Goal: Communication & Community: Share content

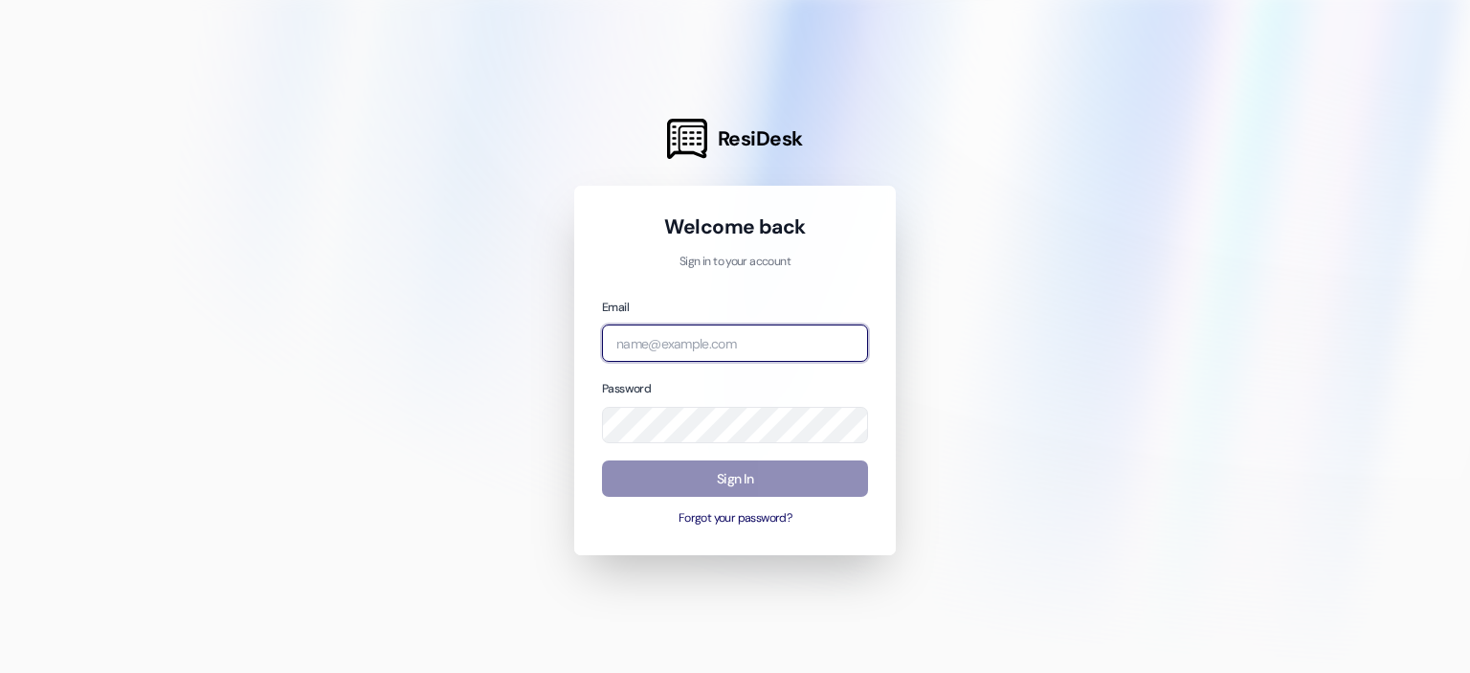
type input "[EMAIL_ADDRESS][DOMAIN_NAME]"
click at [745, 489] on button "Sign In" at bounding box center [735, 478] width 266 height 37
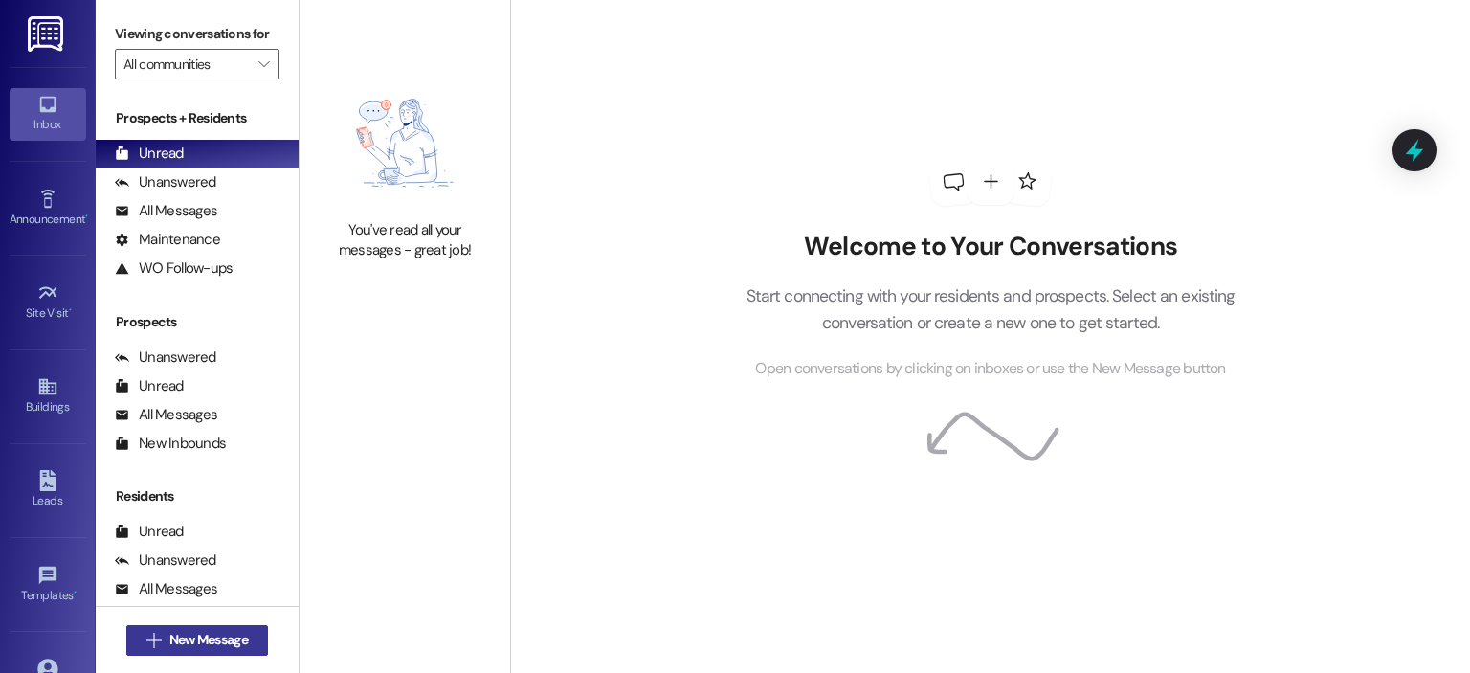
click at [201, 641] on span "New Message" at bounding box center [208, 640] width 78 height 20
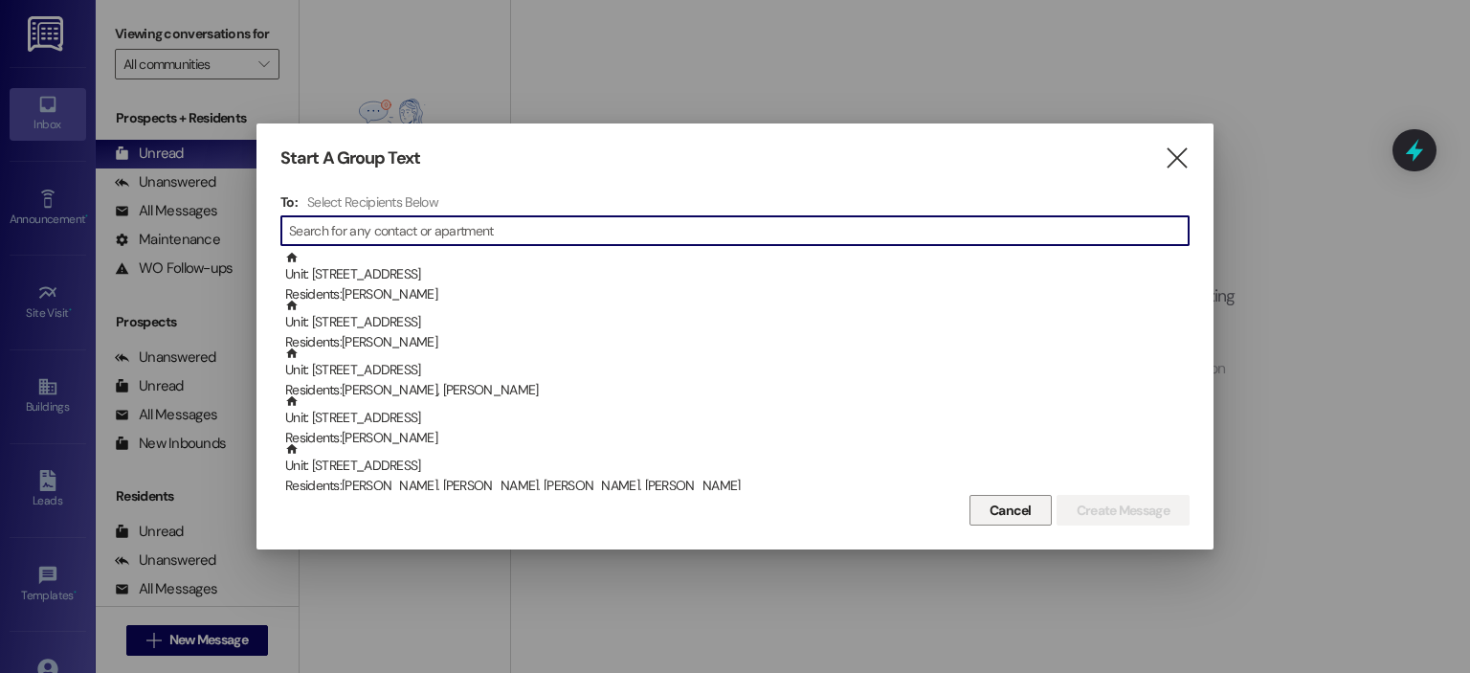
click at [1034, 512] on button "Cancel" at bounding box center [1010, 510] width 82 height 31
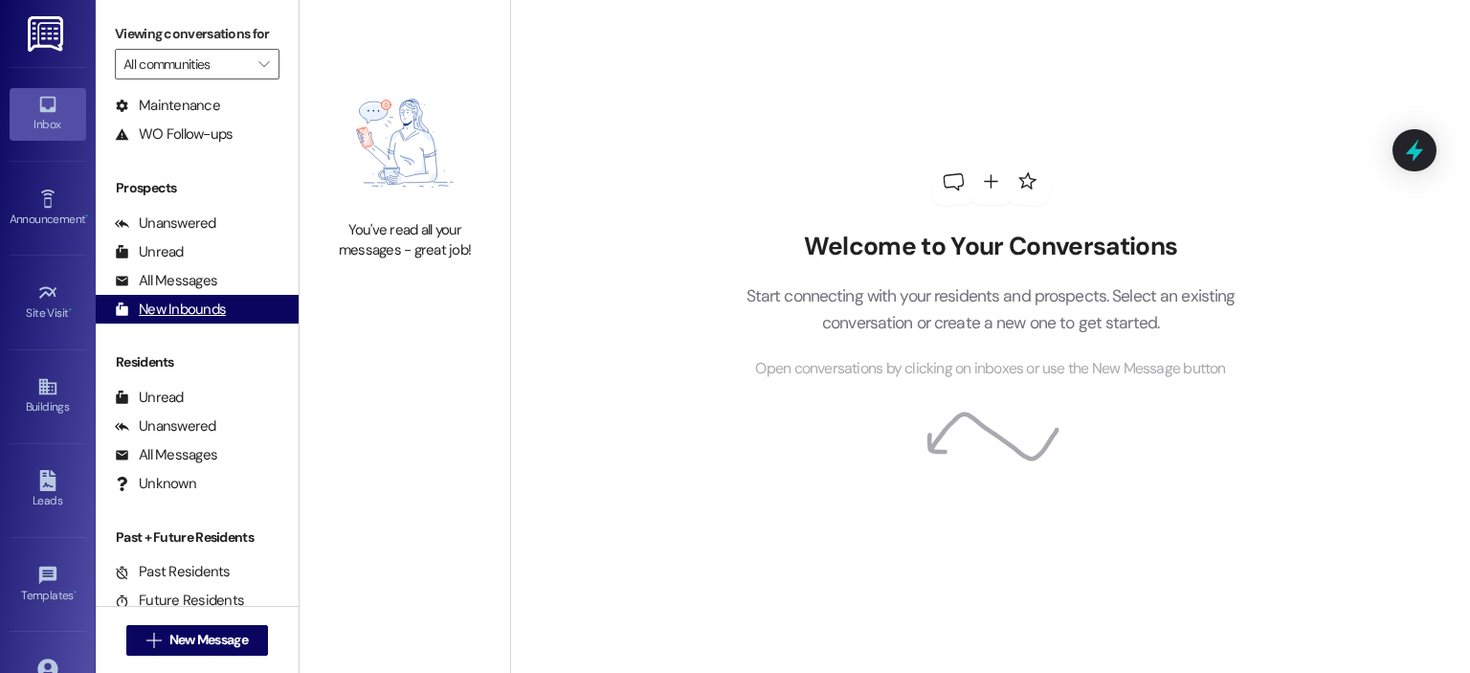
scroll to position [141, 0]
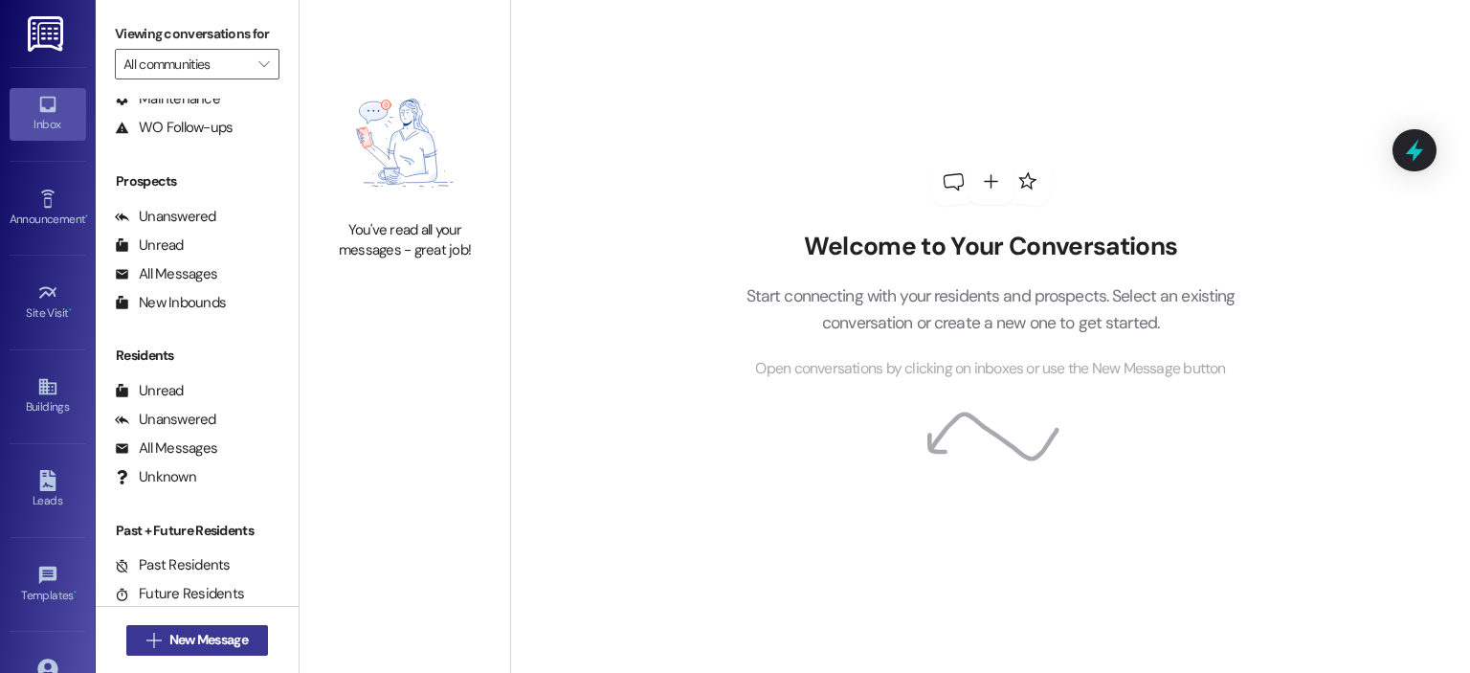
click at [169, 649] on span "New Message" at bounding box center [208, 640] width 78 height 20
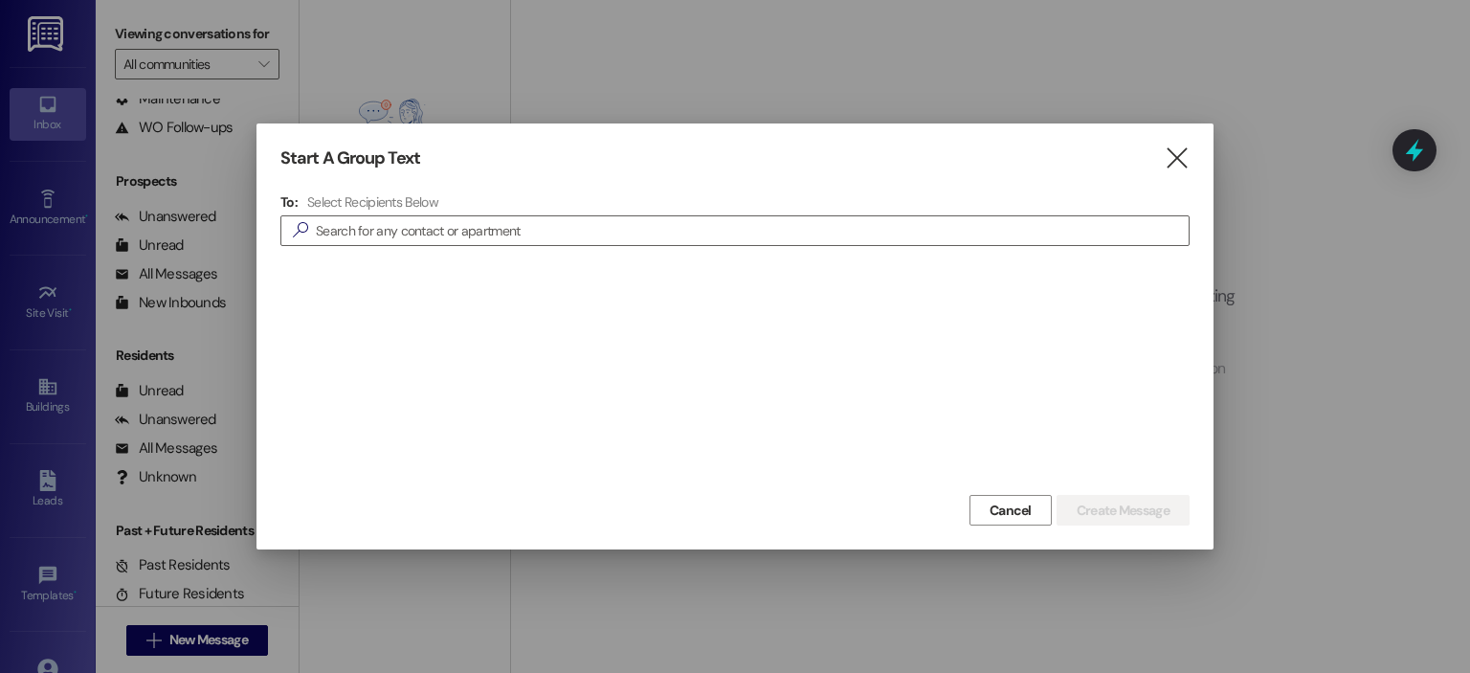
scroll to position [5455, 0]
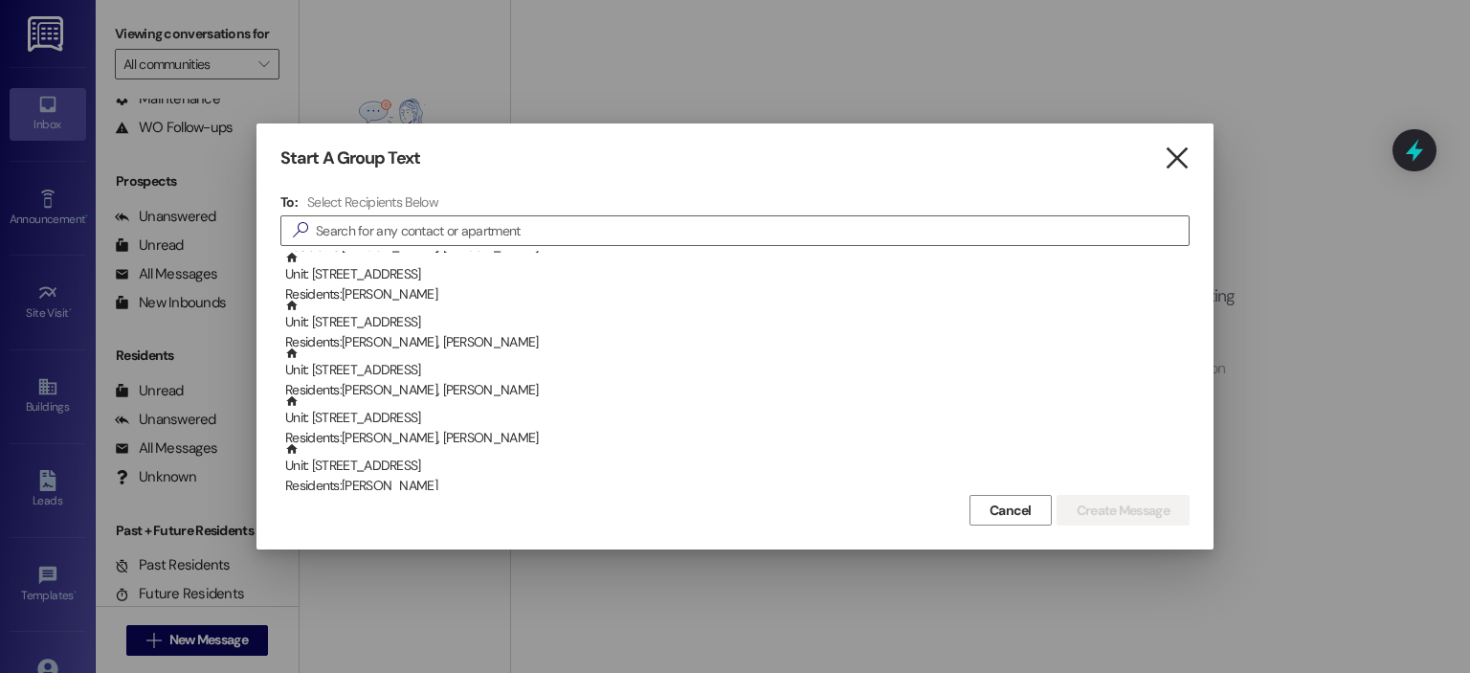
click at [1178, 157] on icon "" at bounding box center [1177, 158] width 26 height 20
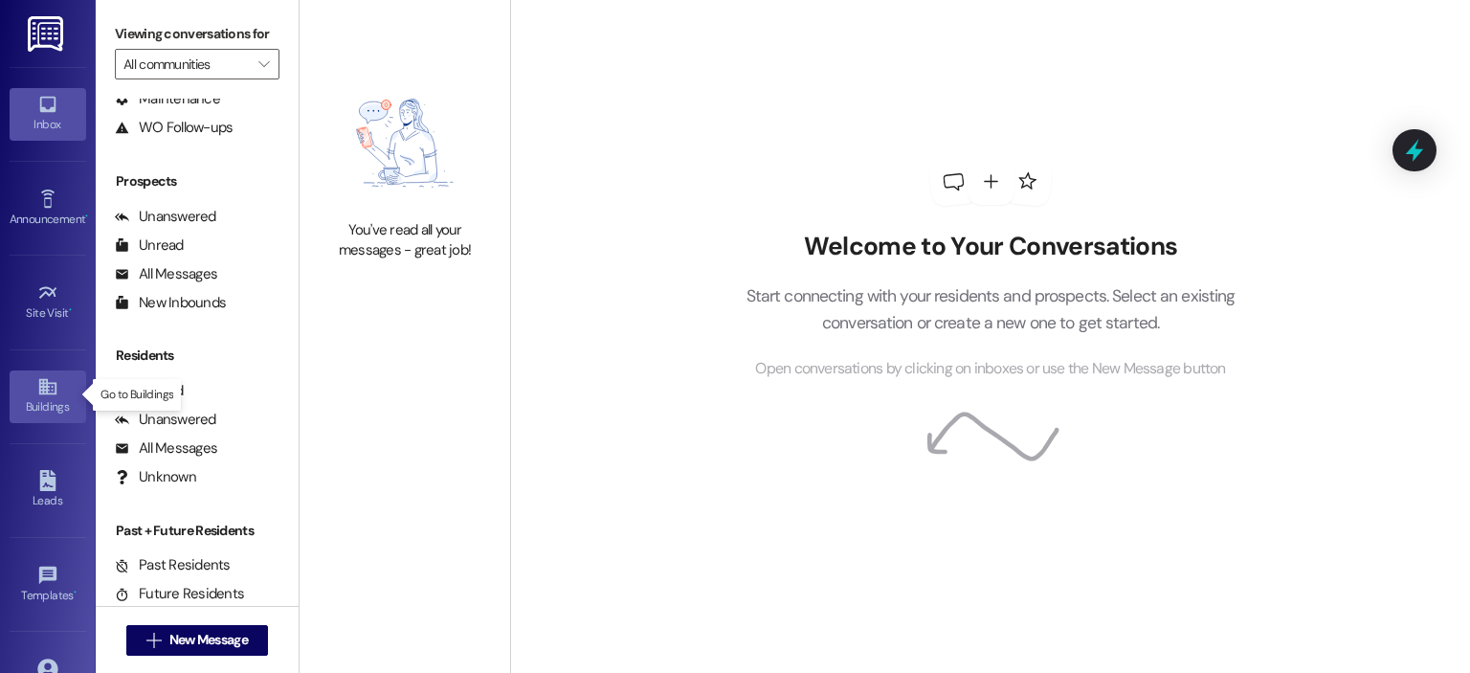
click at [45, 392] on icon at bounding box center [46, 387] width 17 height 16
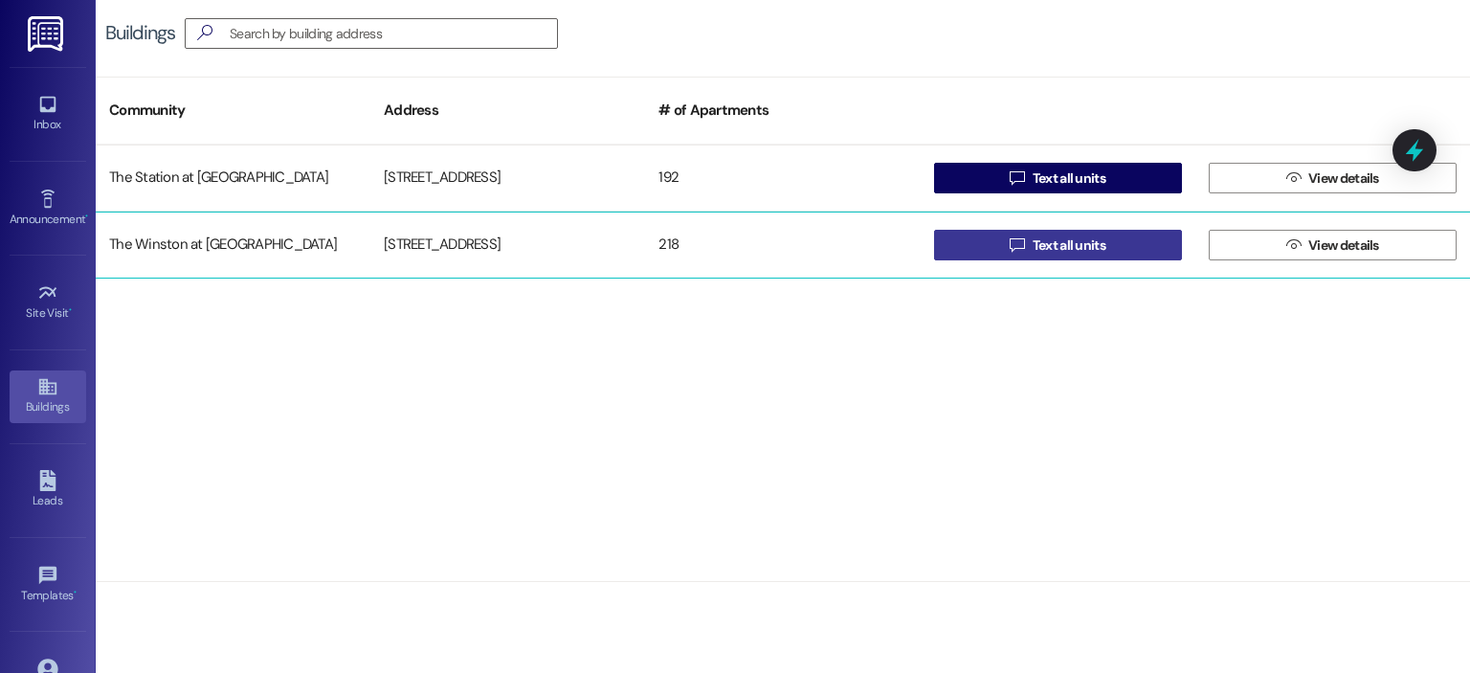
click at [1083, 251] on span "Text all units" at bounding box center [1069, 245] width 73 height 20
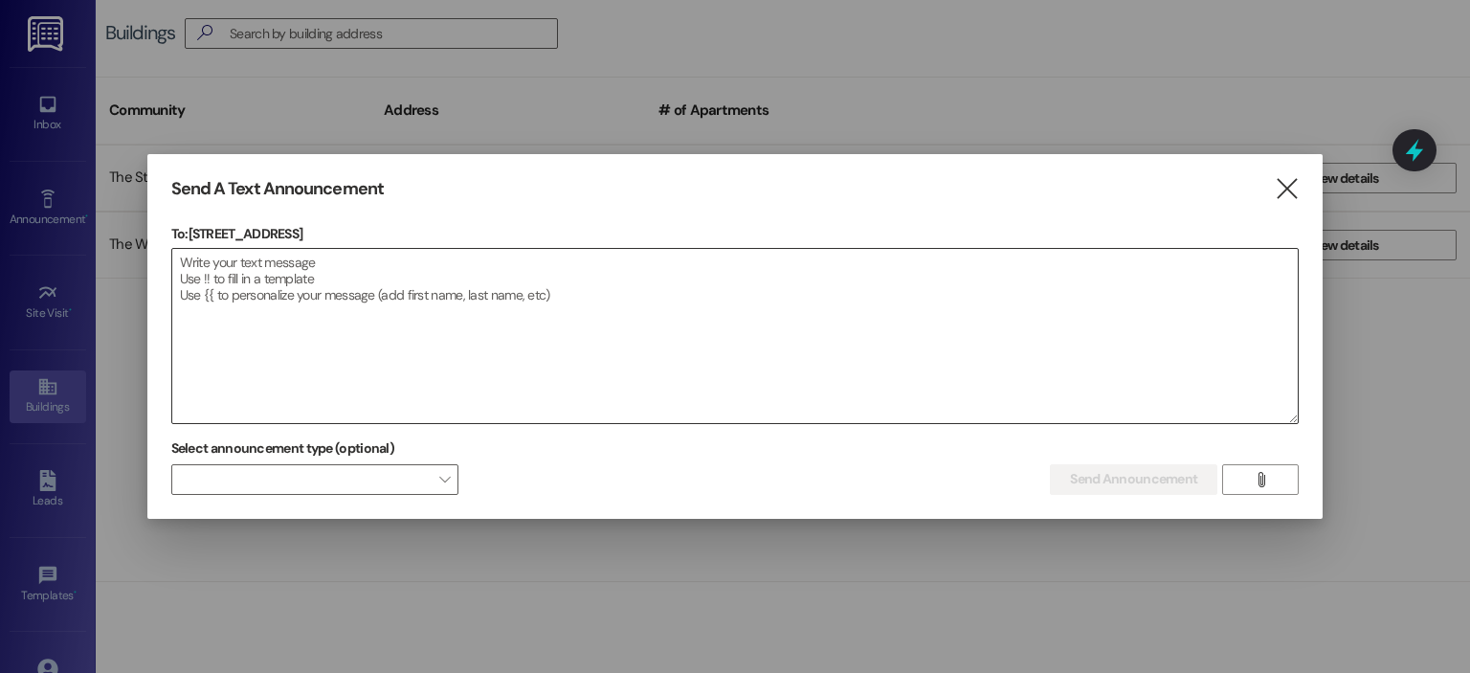
click at [241, 259] on textarea at bounding box center [735, 336] width 1126 height 174
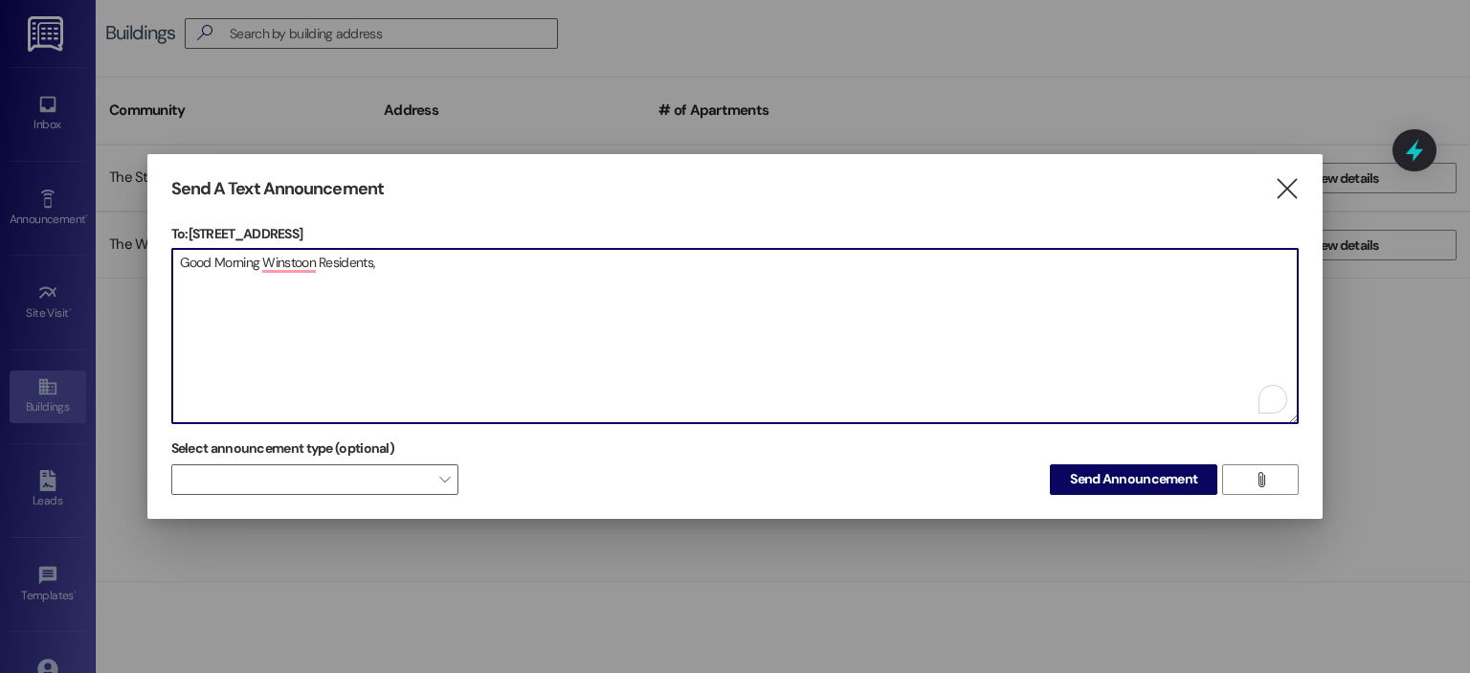
click at [184, 301] on textarea "Good Morning Winstoon Residents," at bounding box center [735, 336] width 1126 height 174
paste textarea "One of our residents has misplaced the key to a Kia loaner vehicle. If anyone h…"
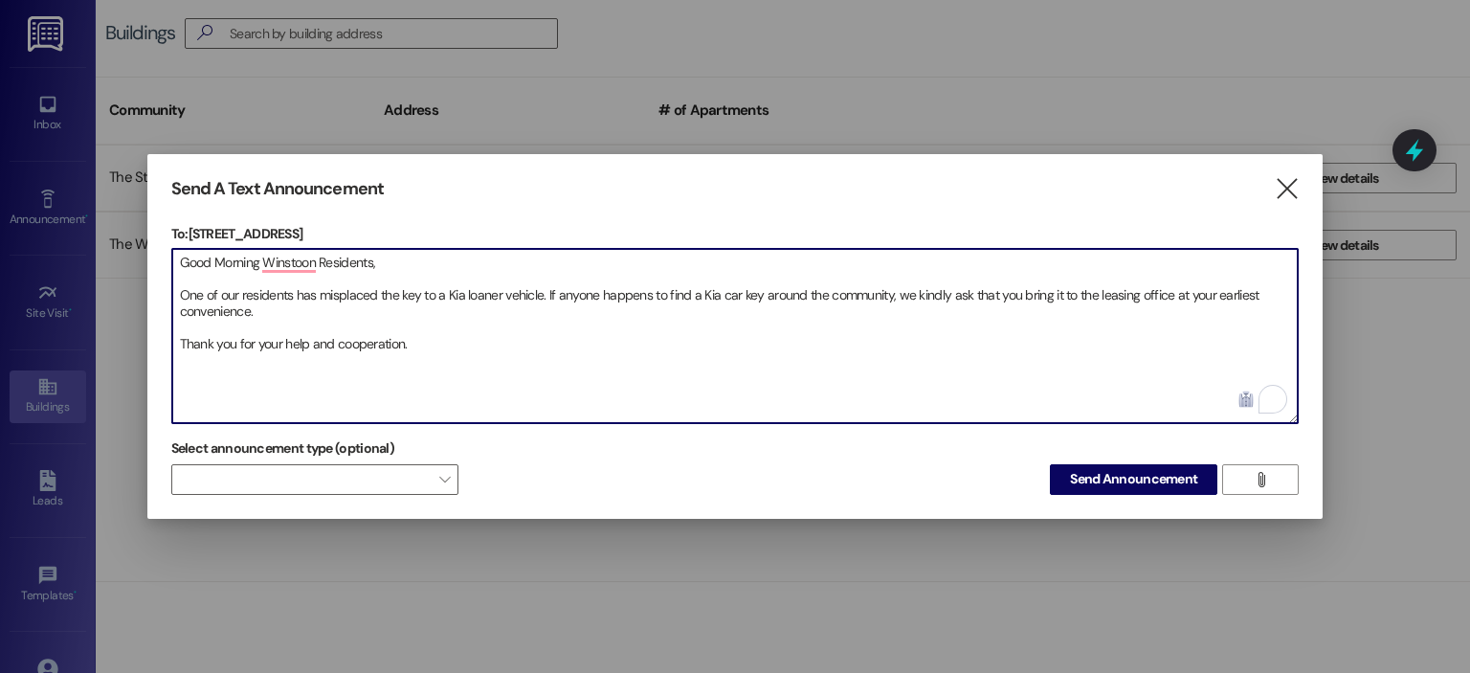
click at [187, 378] on textarea "Good Morning Winstoon Residents, One of our residents has misplaced the key to …" at bounding box center [735, 336] width 1126 height 174
click at [452, 349] on textarea "Good Morning Winstoon Residents, One of our residents has misplaced the key to …" at bounding box center [735, 336] width 1126 height 174
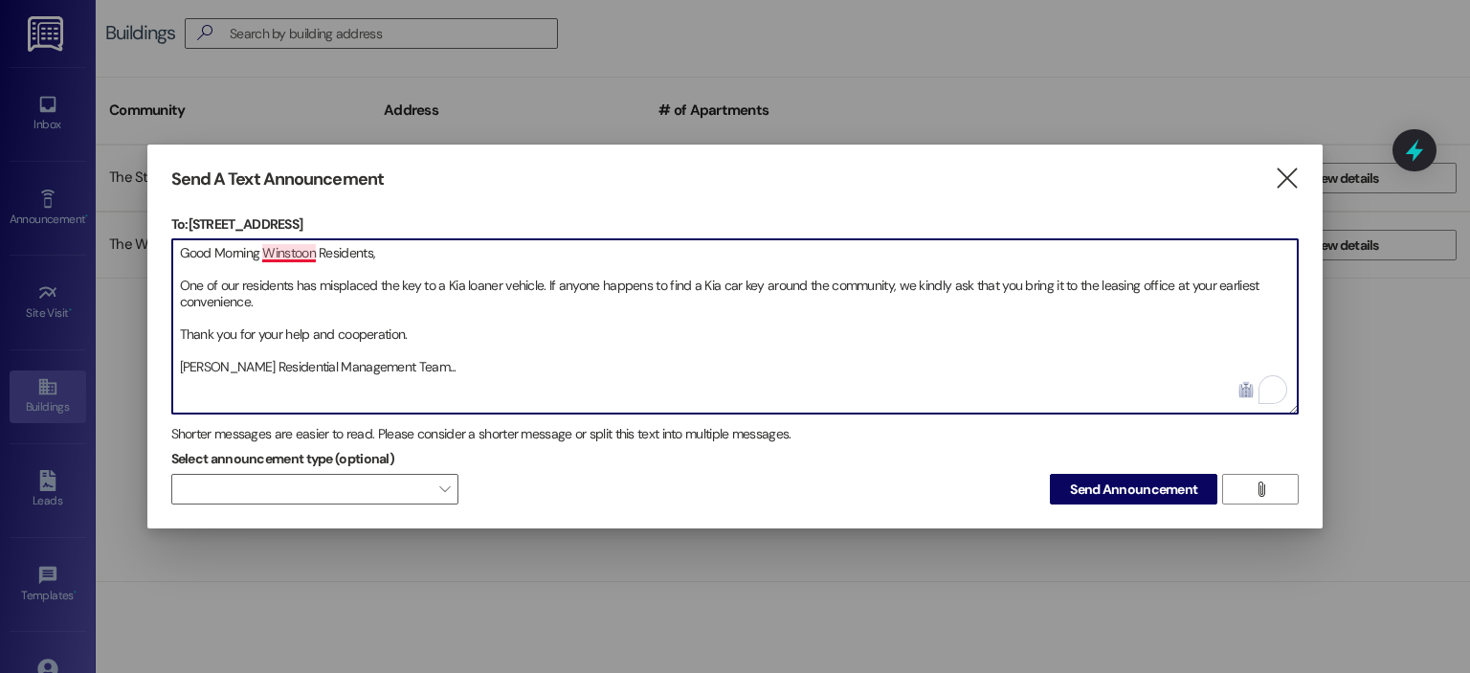
click at [302, 254] on textarea "Good Morning Winstoon Residents, One of our residents has misplaced the key to …" at bounding box center [735, 326] width 1126 height 174
click at [390, 250] on textarea "Good Morning Winston Residents, One of our residents has misplaced the key to a…" at bounding box center [735, 326] width 1126 height 174
type textarea "Good Morning Winston Residents, One of our residents has misplaced the key to a…"
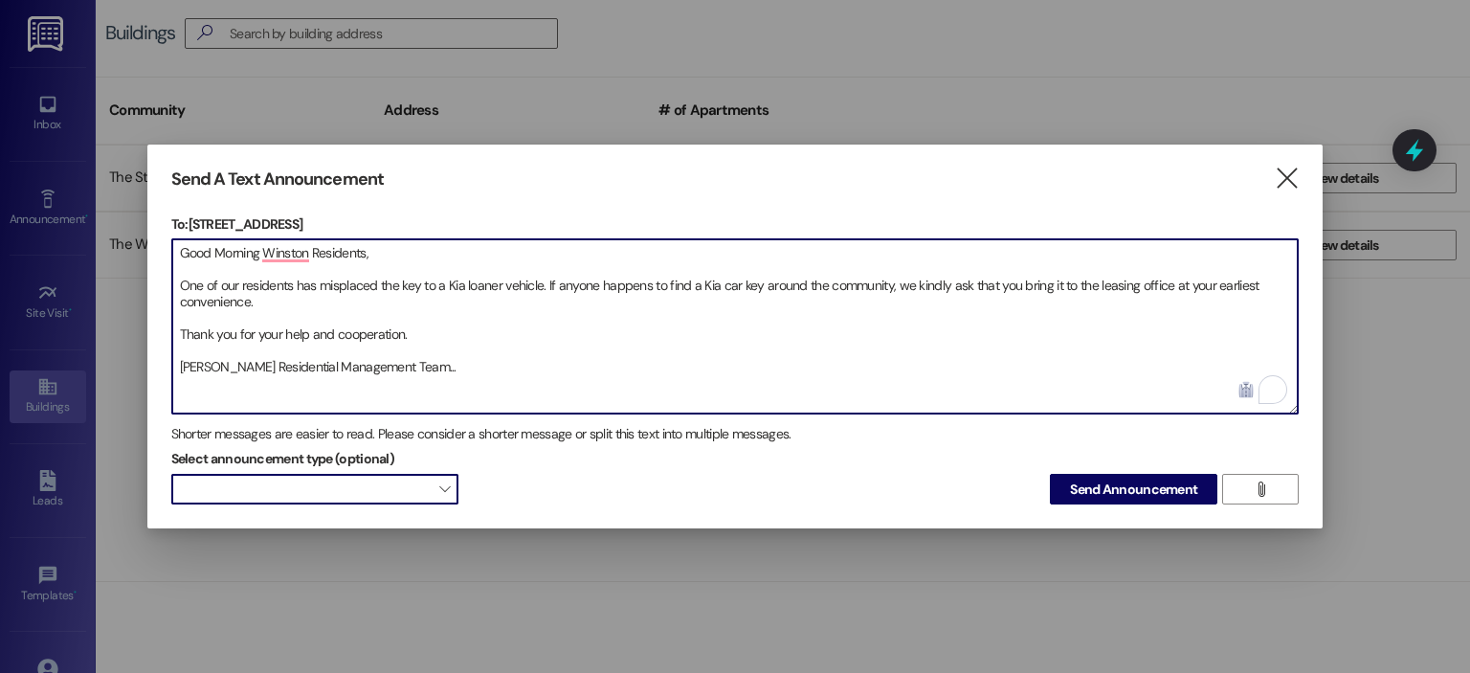
click at [442, 485] on span "" at bounding box center [444, 489] width 11 height 31
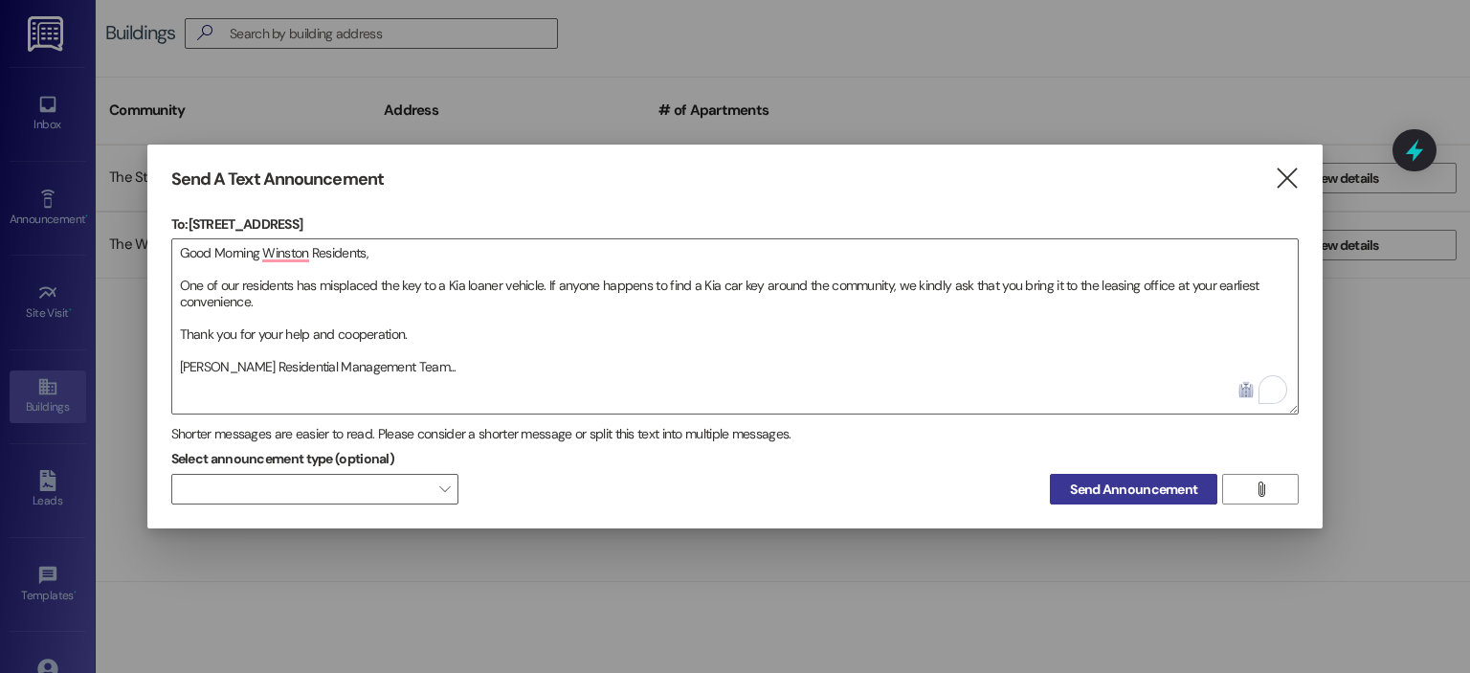
click at [1164, 491] on span "Send Announcement" at bounding box center [1133, 489] width 127 height 20
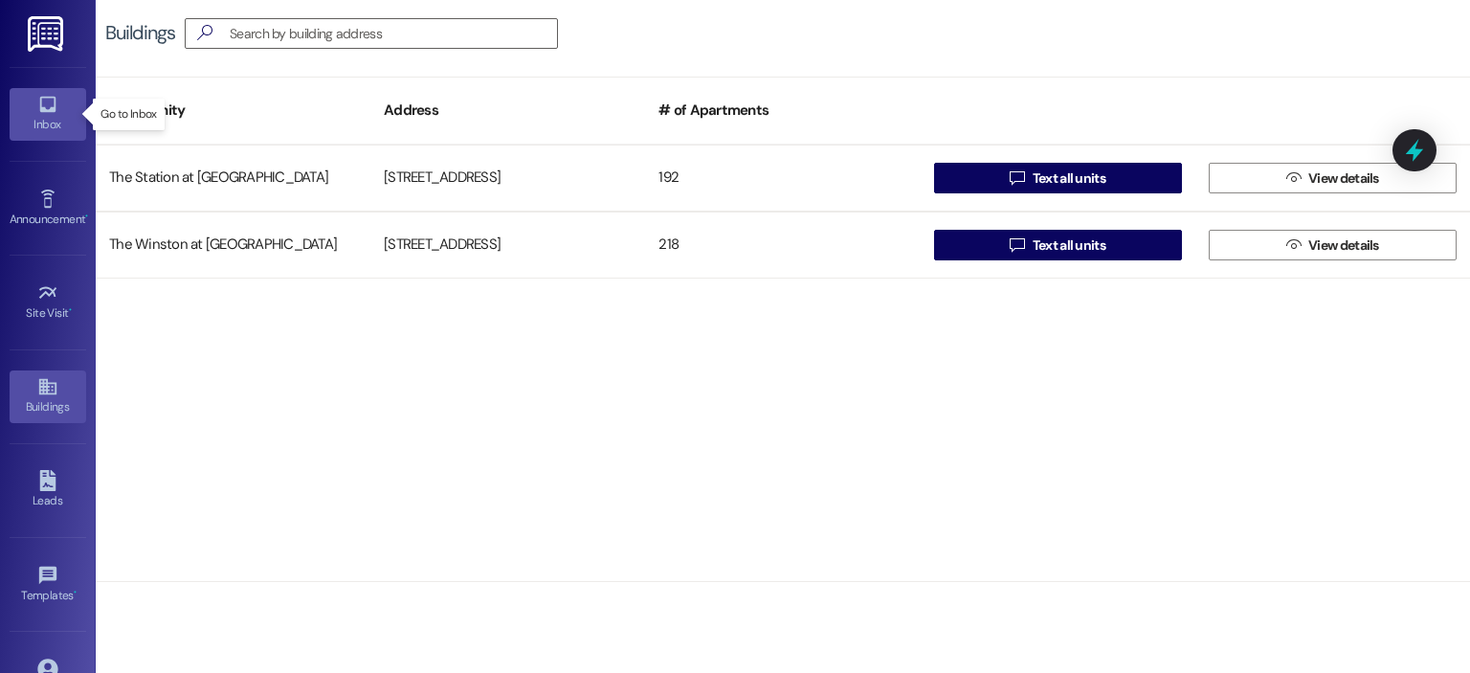
click at [49, 115] on div "Inbox" at bounding box center [48, 124] width 96 height 19
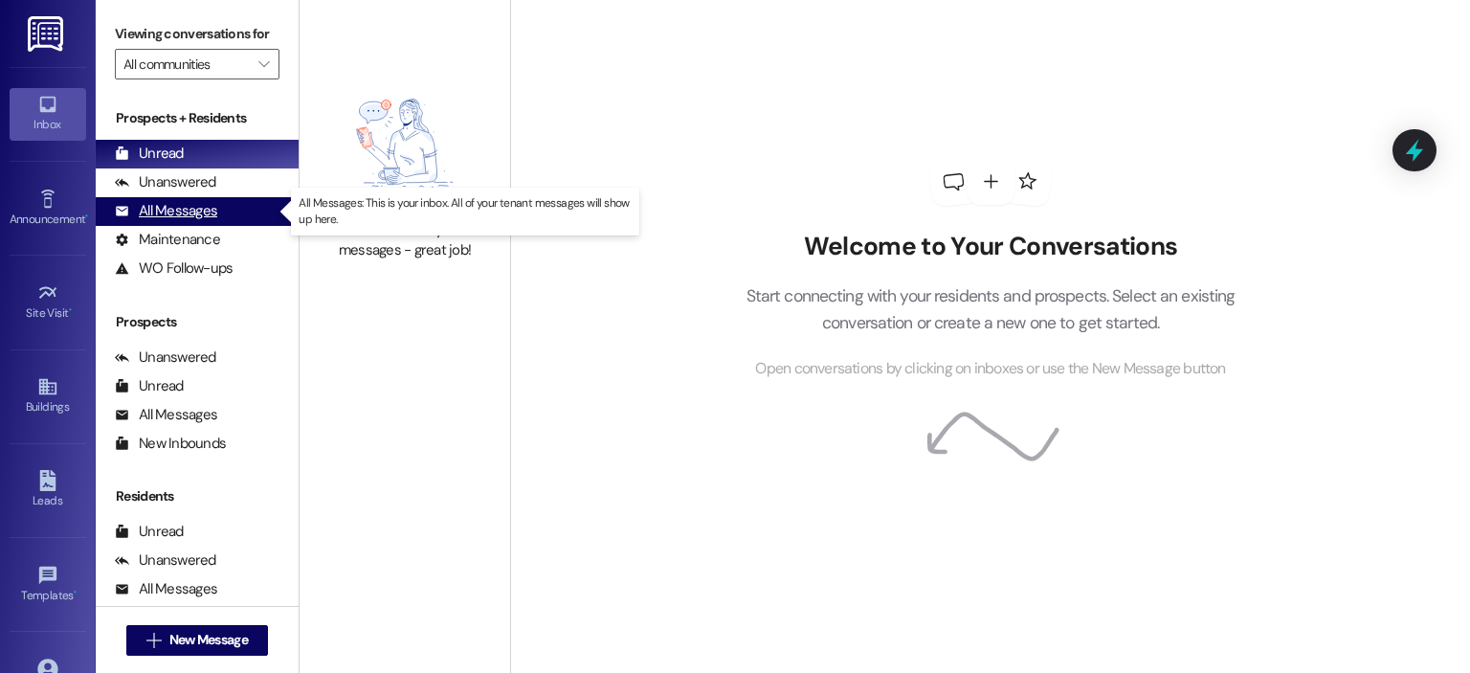
click at [172, 219] on div "All Messages" at bounding box center [166, 211] width 102 height 20
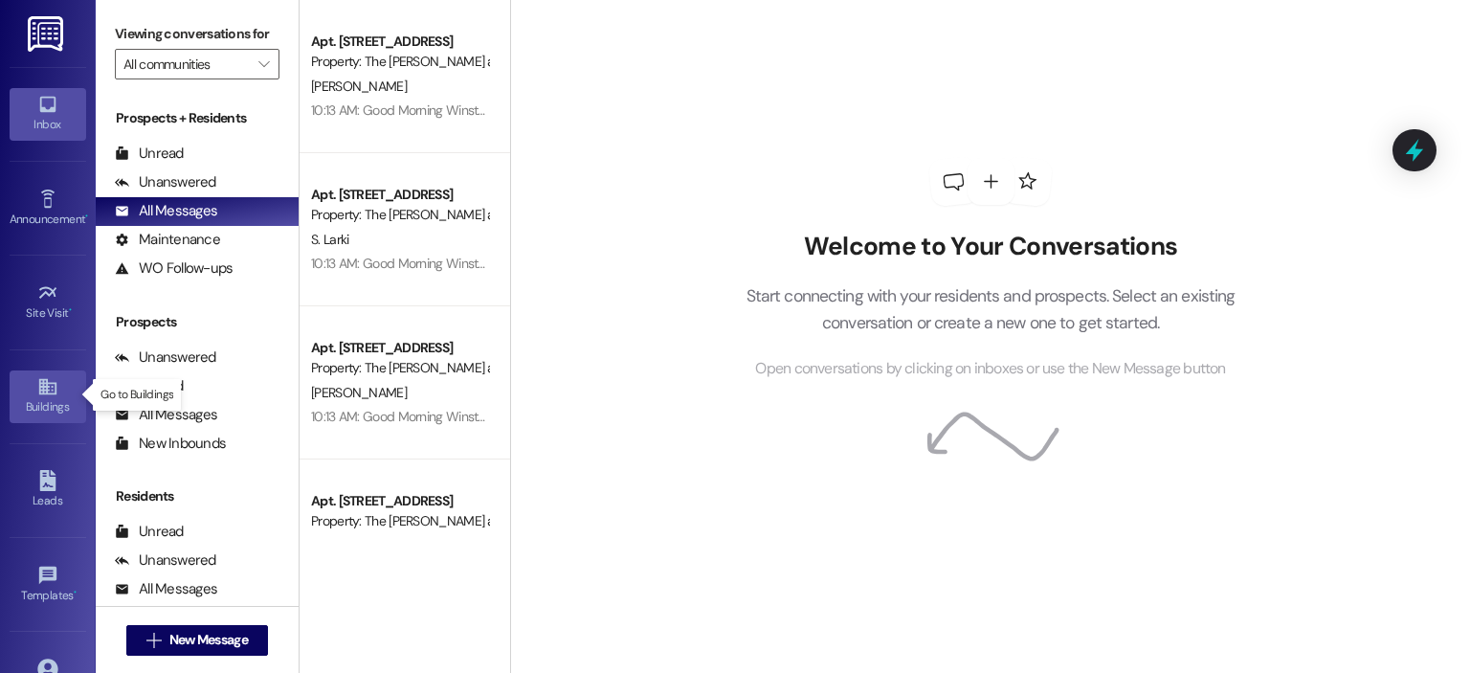
click at [50, 386] on icon at bounding box center [47, 386] width 21 height 21
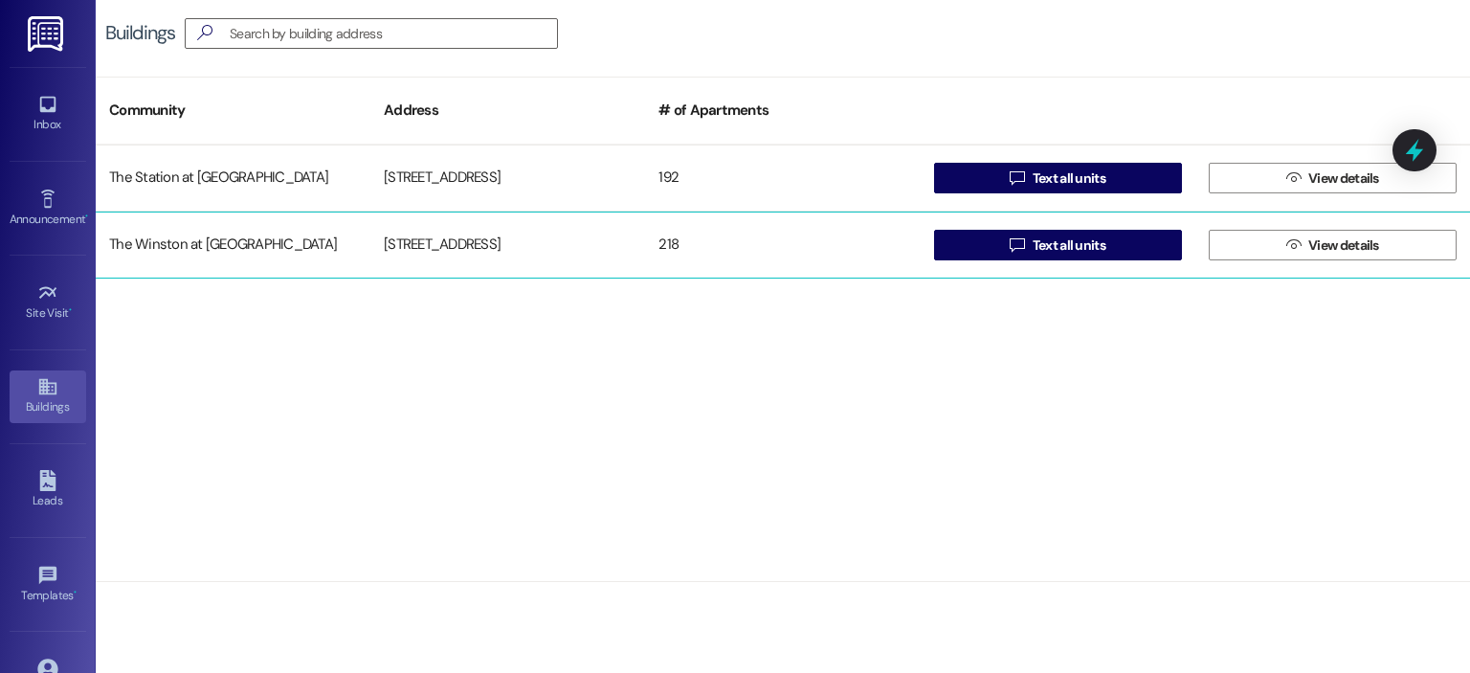
click at [196, 248] on div "The Winston at [GEOGRAPHIC_DATA]" at bounding box center [233, 245] width 275 height 38
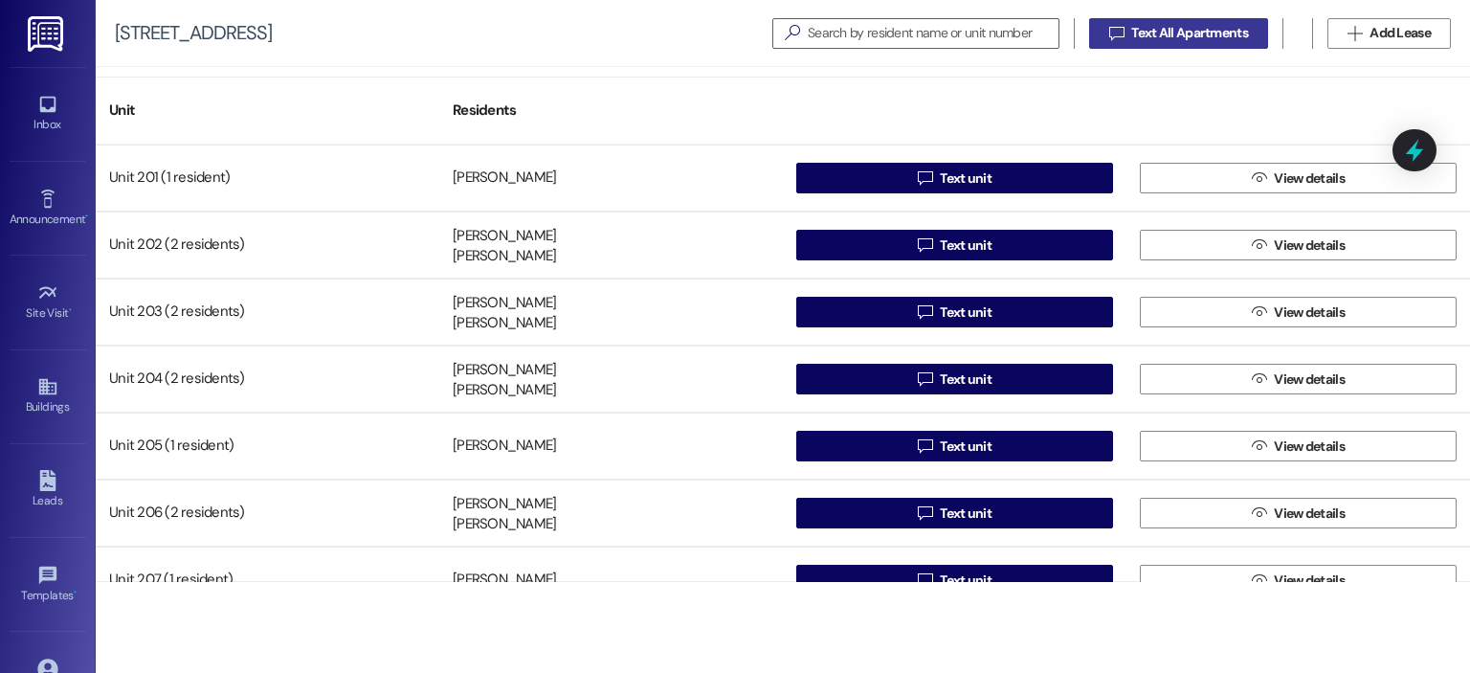
click at [1217, 38] on span "Text All Apartments" at bounding box center [1189, 33] width 117 height 20
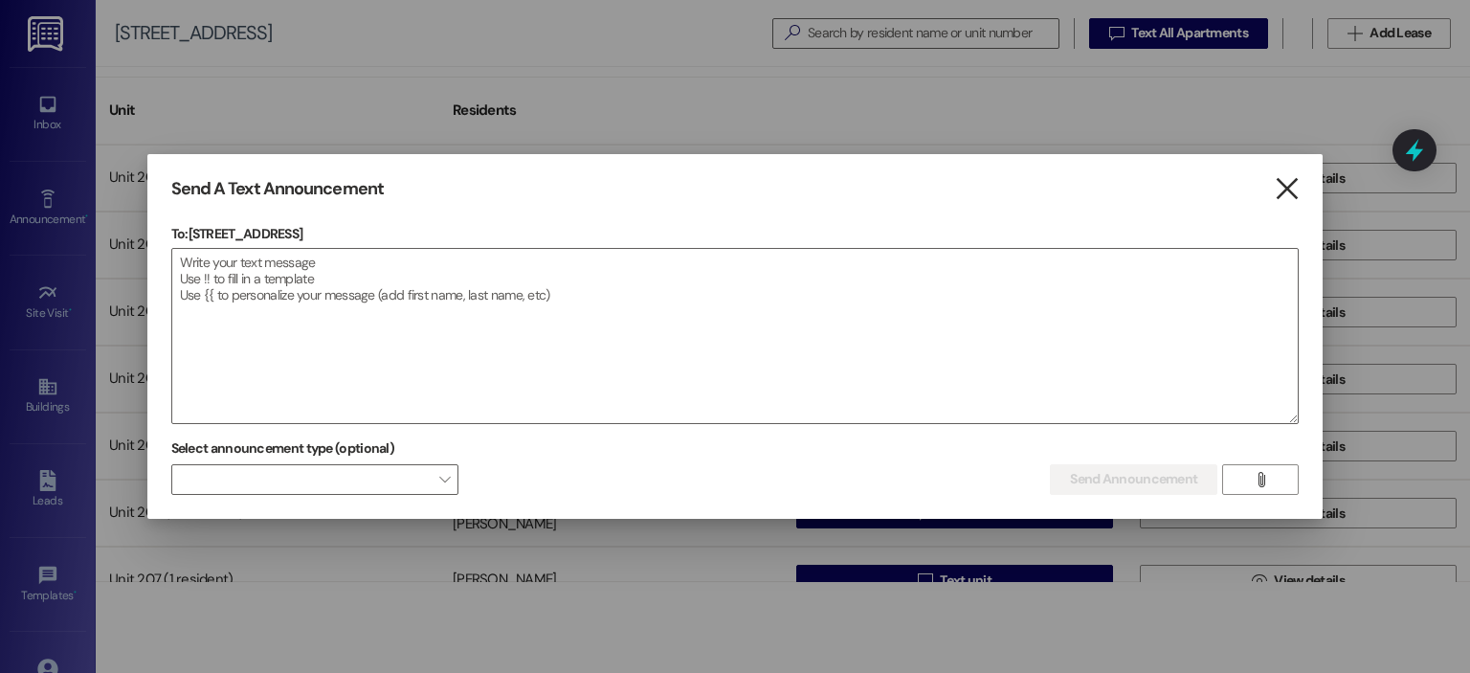
click at [1288, 188] on icon "" at bounding box center [1287, 189] width 26 height 20
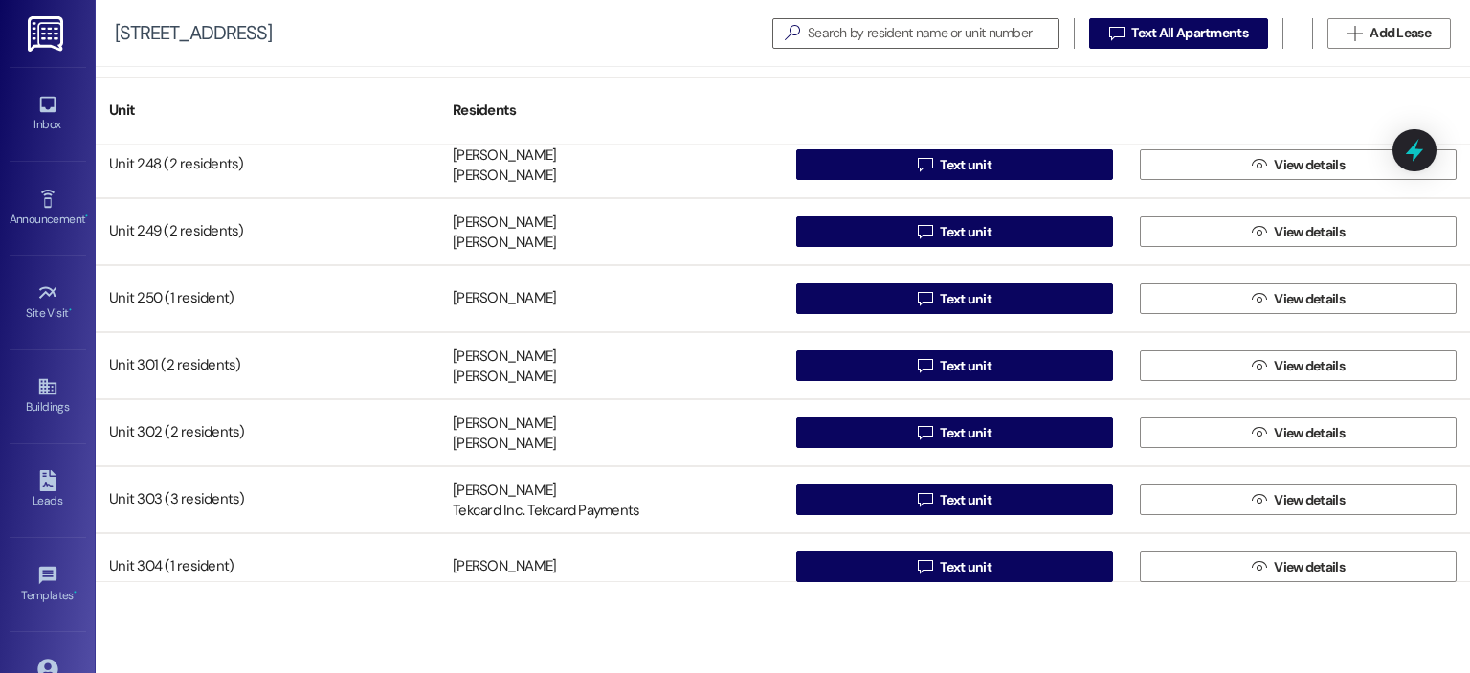
scroll to position [3158, 0]
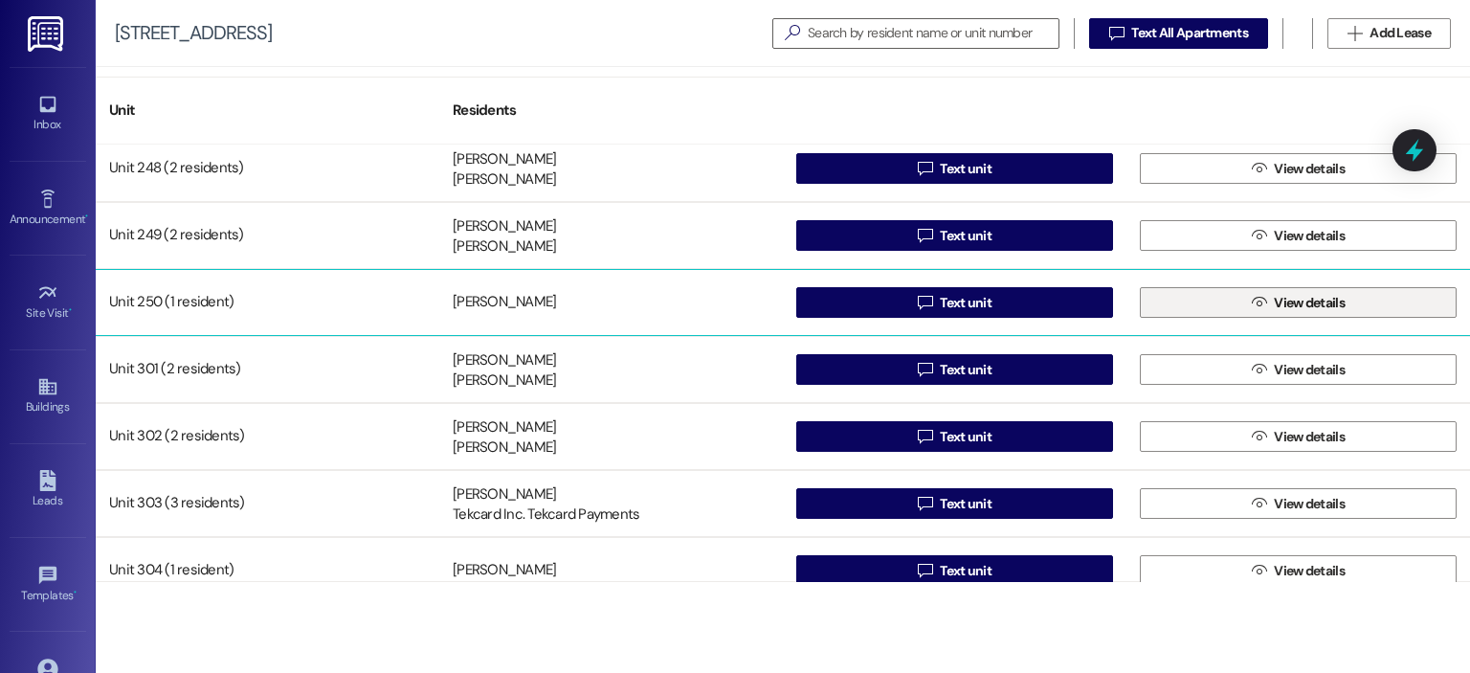
click at [1329, 302] on span "View details" at bounding box center [1309, 303] width 71 height 20
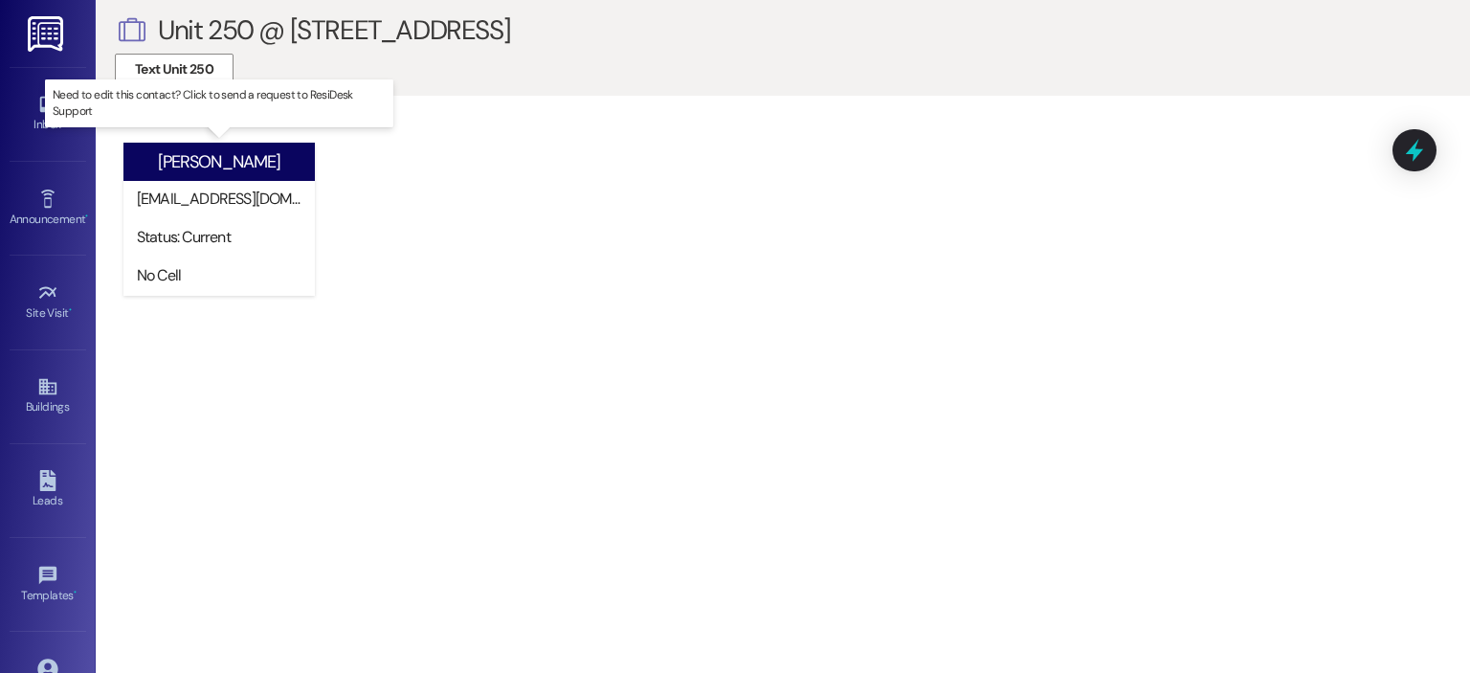
click at [172, 274] on div "No Cell" at bounding box center [223, 275] width 173 height 20
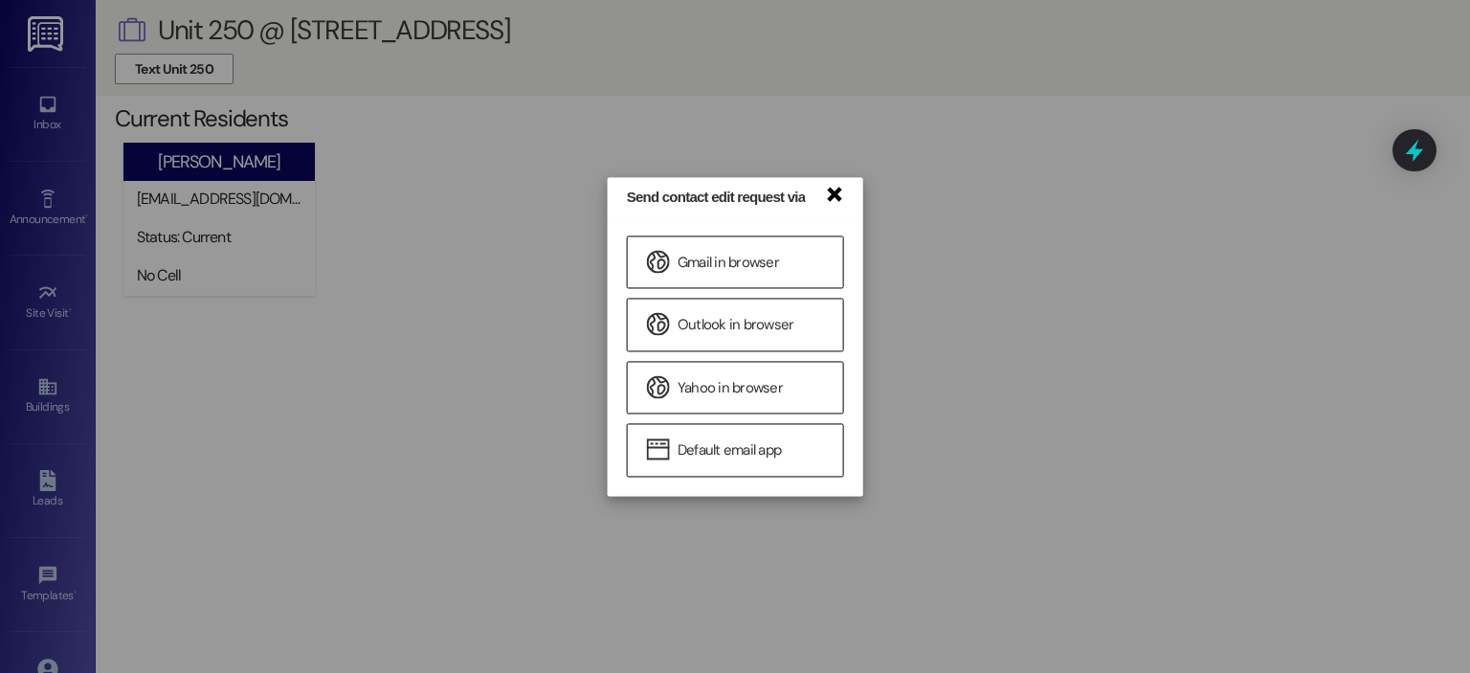
click at [835, 192] on link "×" at bounding box center [833, 193] width 19 height 20
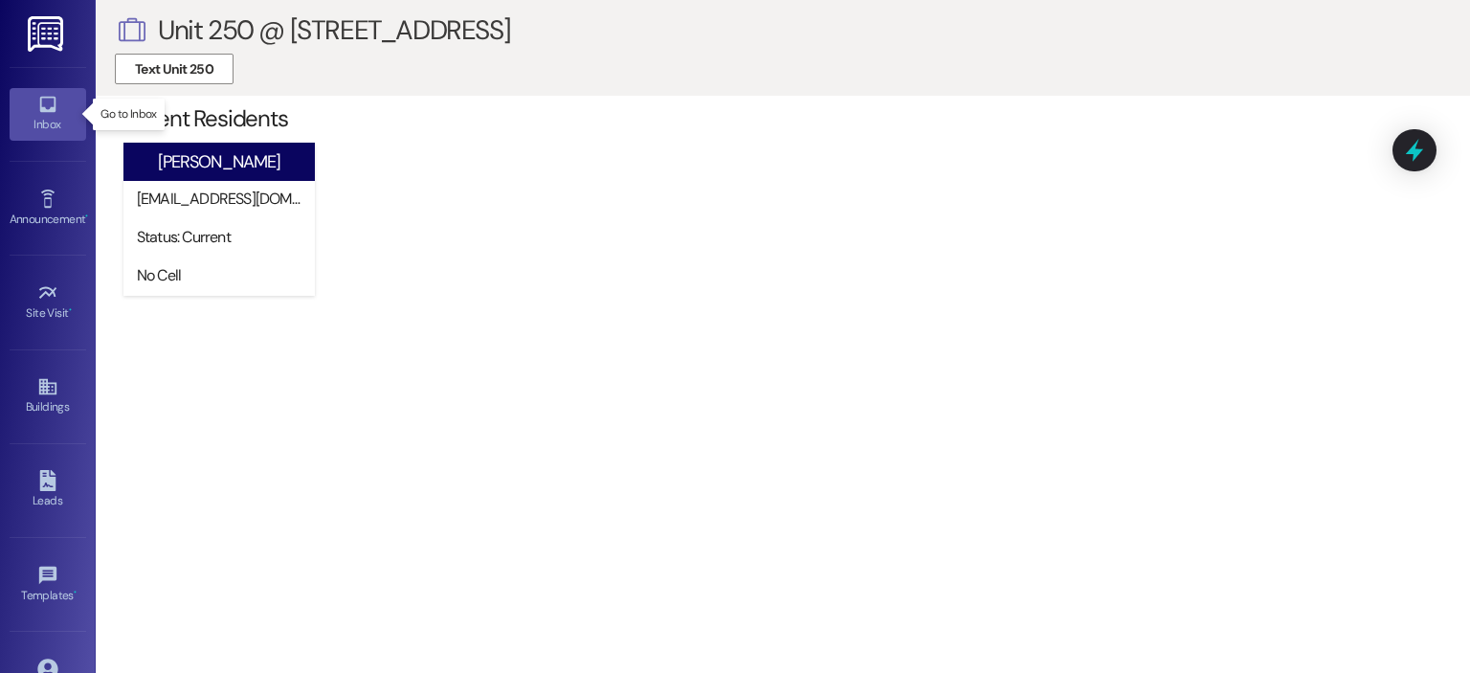
click at [40, 110] on icon at bounding box center [47, 105] width 16 height 16
